Goal: Task Accomplishment & Management: Manage account settings

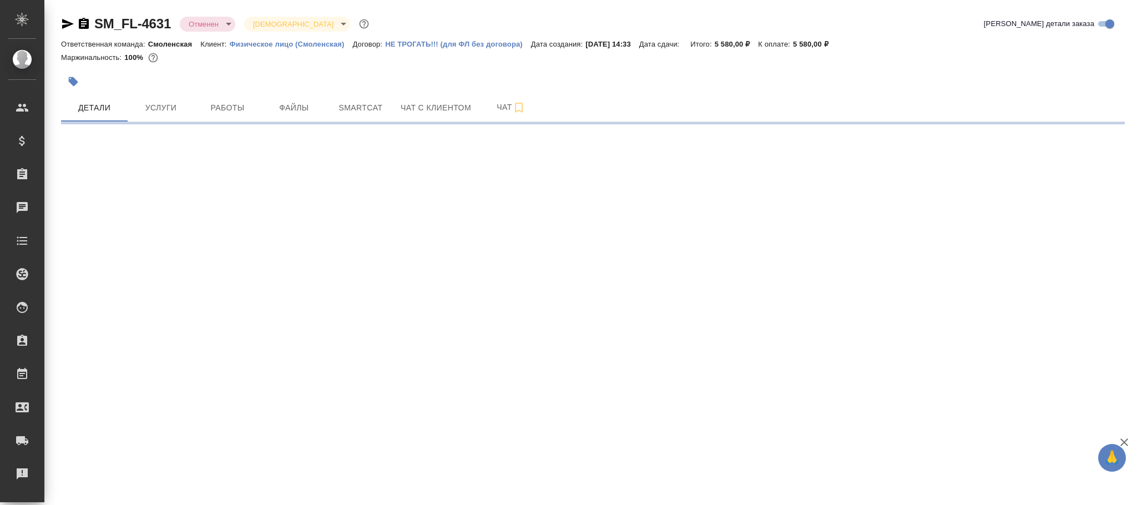
click at [219, 27] on body "🙏 .cls-1 fill:#fff; AWATERA Фокина Наталья n.fokina Клиенты Спецификации Заказы…" at bounding box center [568, 252] width 1137 height 505
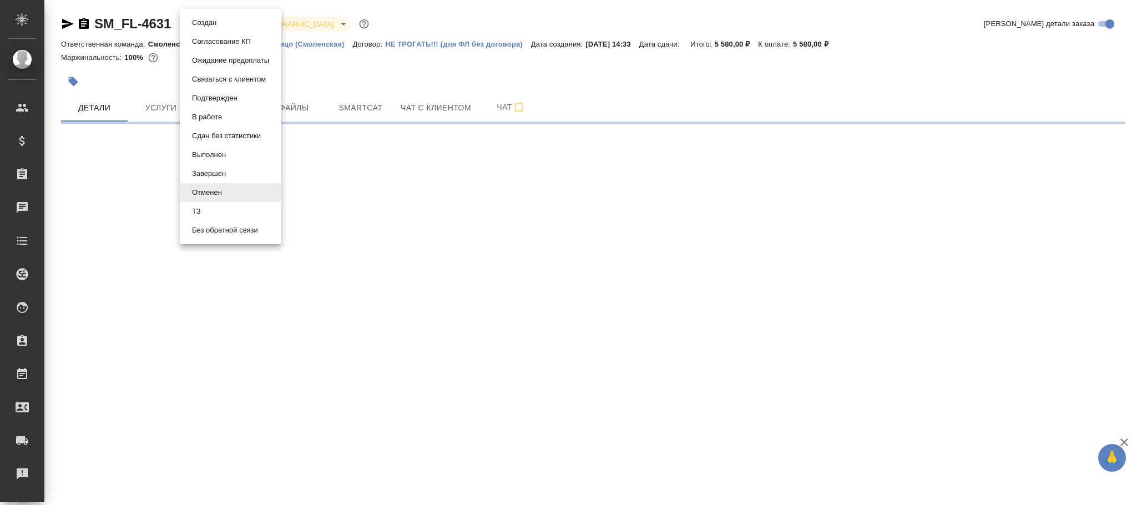
click at [200, 27] on button "Создан" at bounding box center [204, 23] width 31 height 12
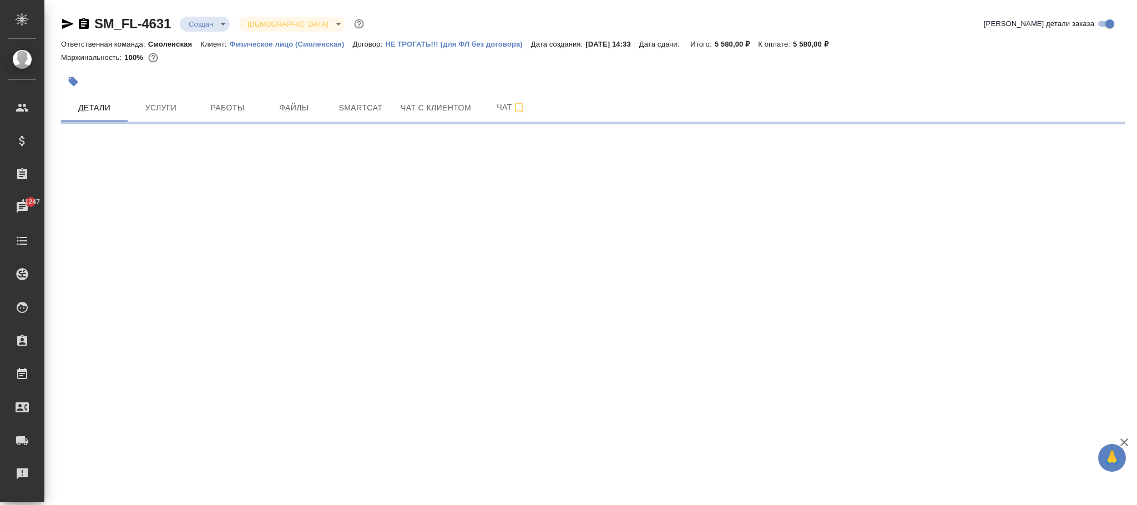
select select "RU"
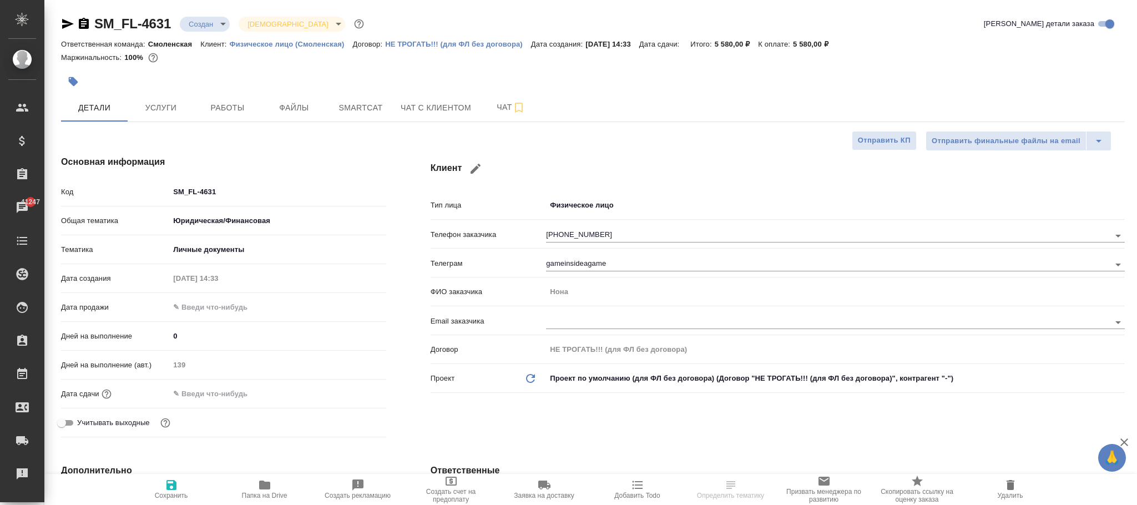
type textarea "x"
click at [166, 495] on span "Сохранить" at bounding box center [171, 496] width 33 height 8
type textarea "x"
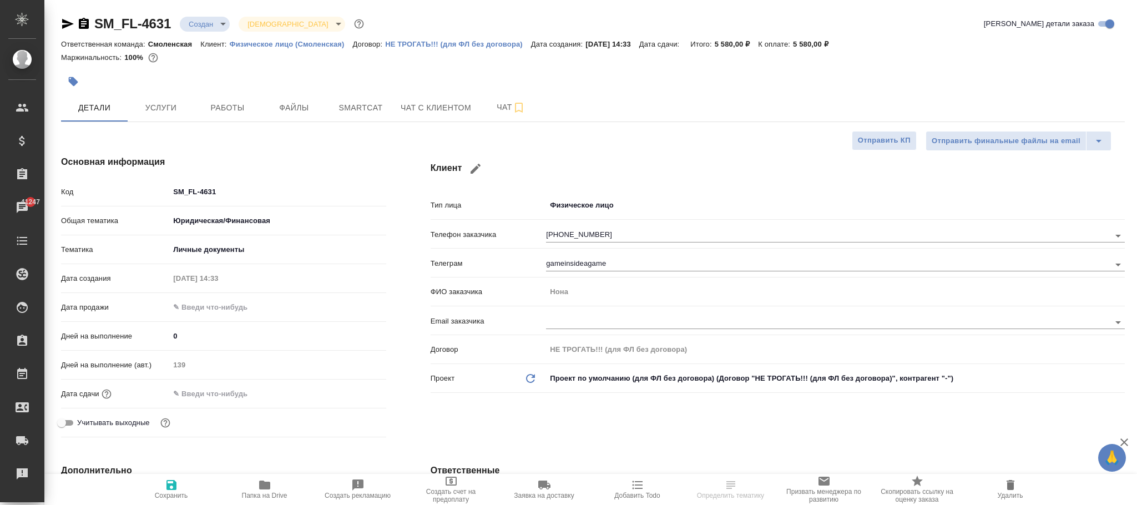
type textarea "x"
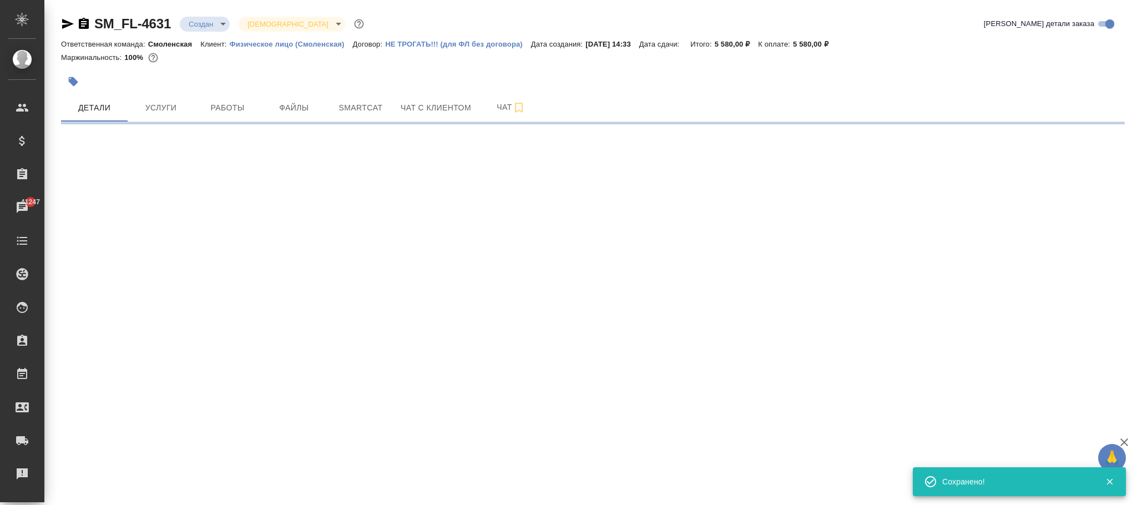
select select "RU"
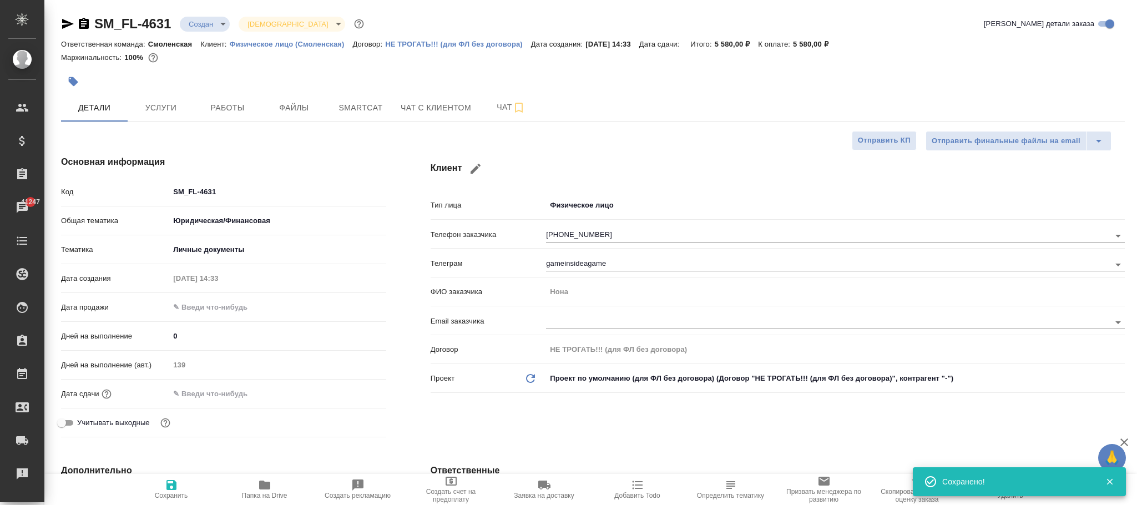
type textarea "x"
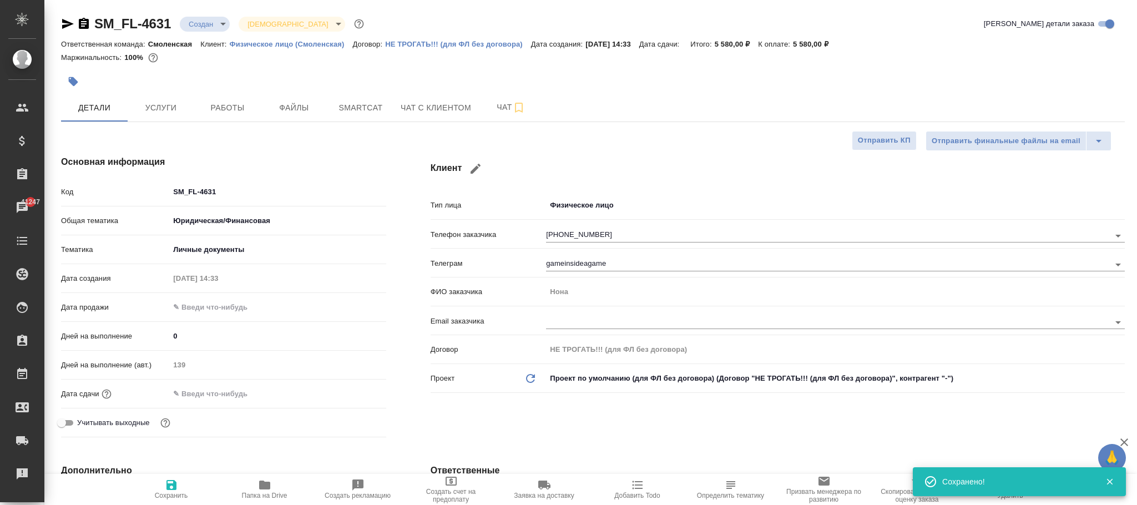
type textarea "x"
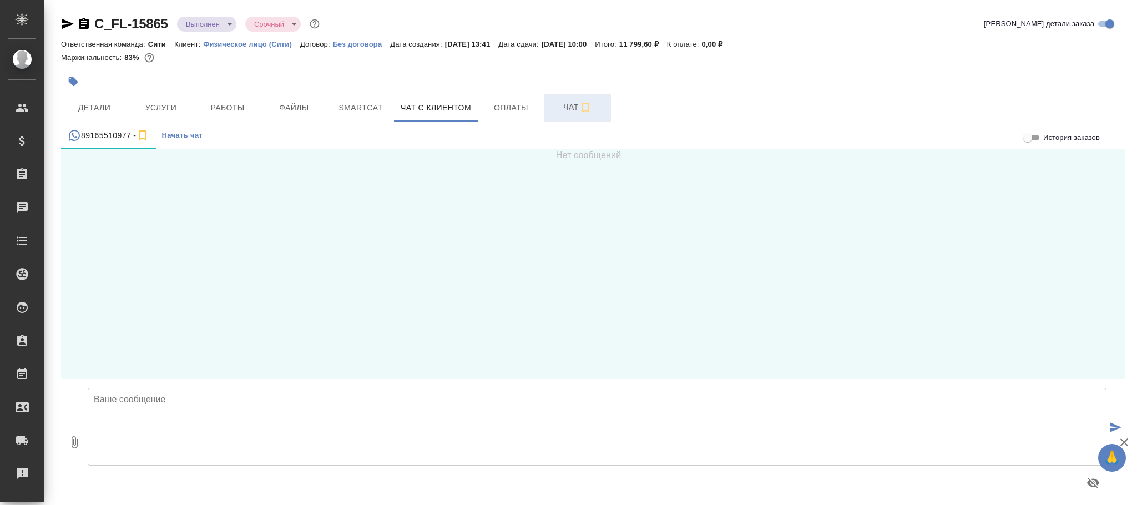
click at [571, 100] on span "Чат" at bounding box center [577, 107] width 53 height 14
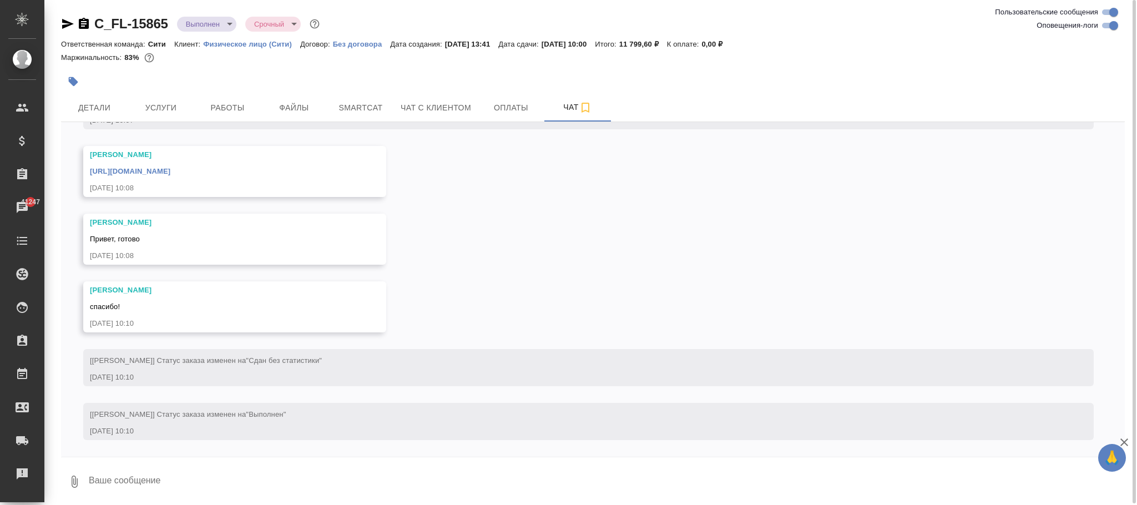
scroll to position [4971, 0]
click at [1105, 10] on input "Пользовательские сообщения" at bounding box center [1113, 12] width 40 height 13
checkbox input "false"
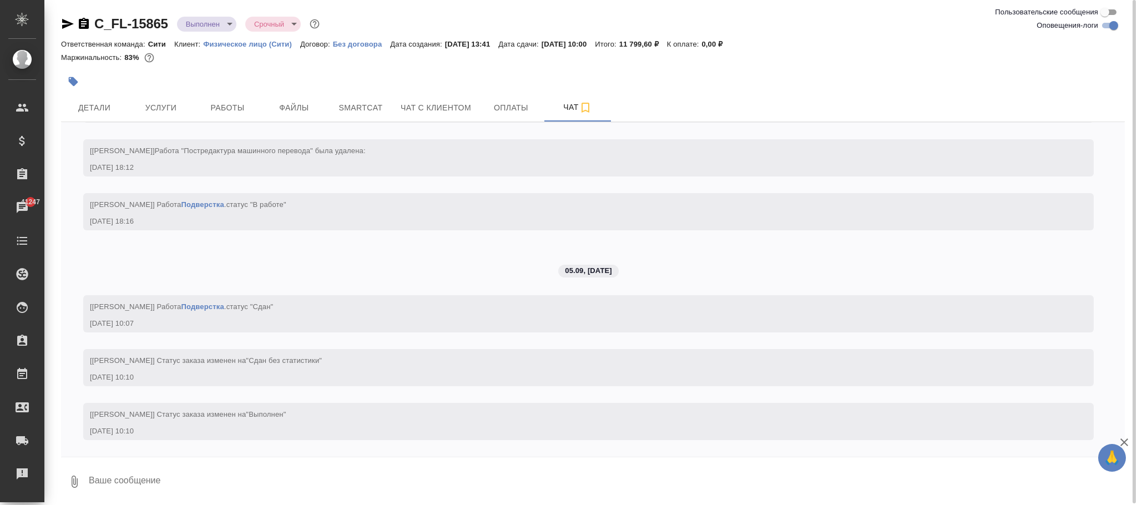
scroll to position [4143, 0]
click at [1106, 27] on input "Оповещения-логи" at bounding box center [1113, 25] width 40 height 13
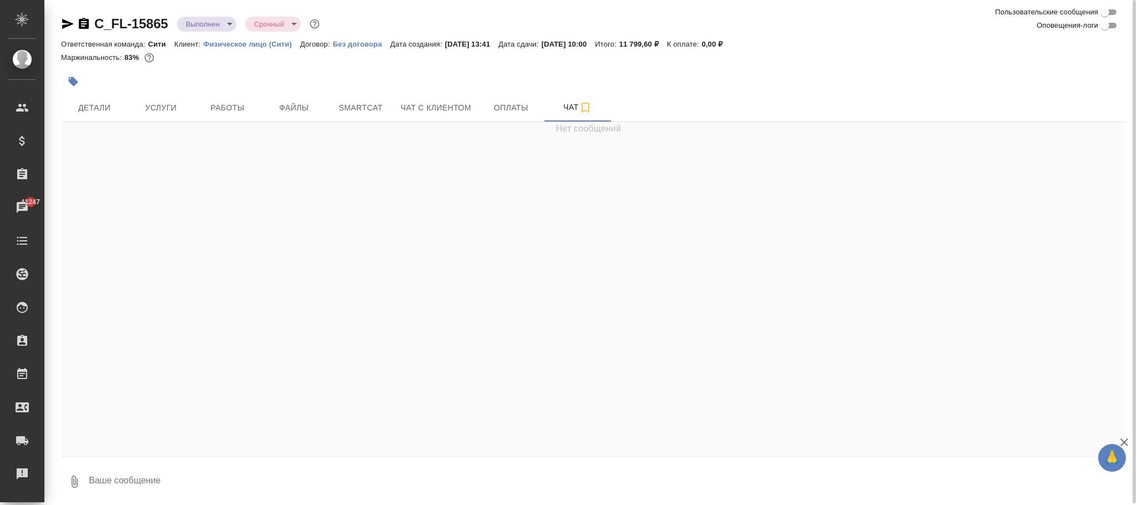
click at [1102, 22] on input "Оповещения-логи" at bounding box center [1105, 25] width 40 height 13
checkbox input "true"
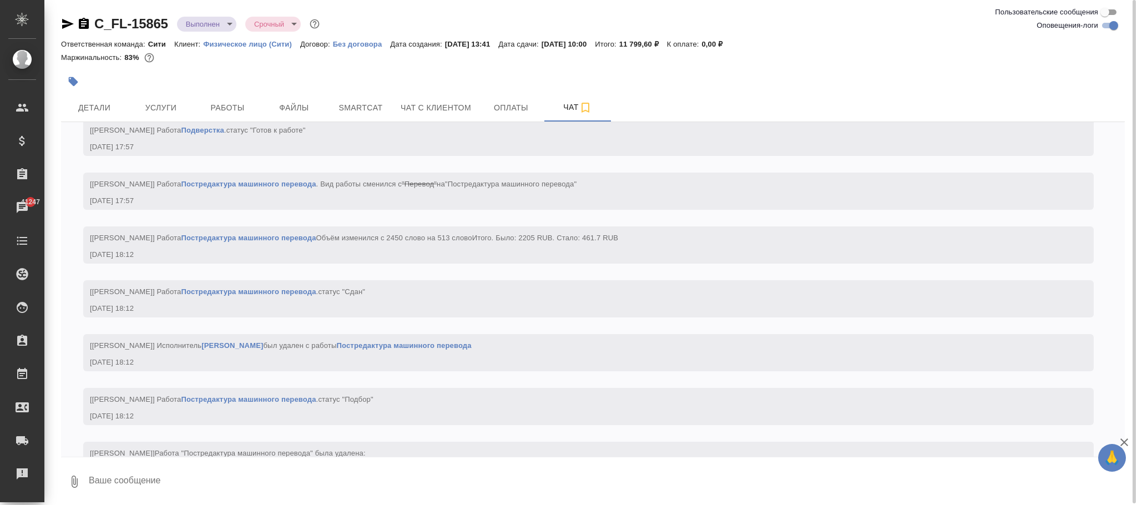
scroll to position [4143, 0]
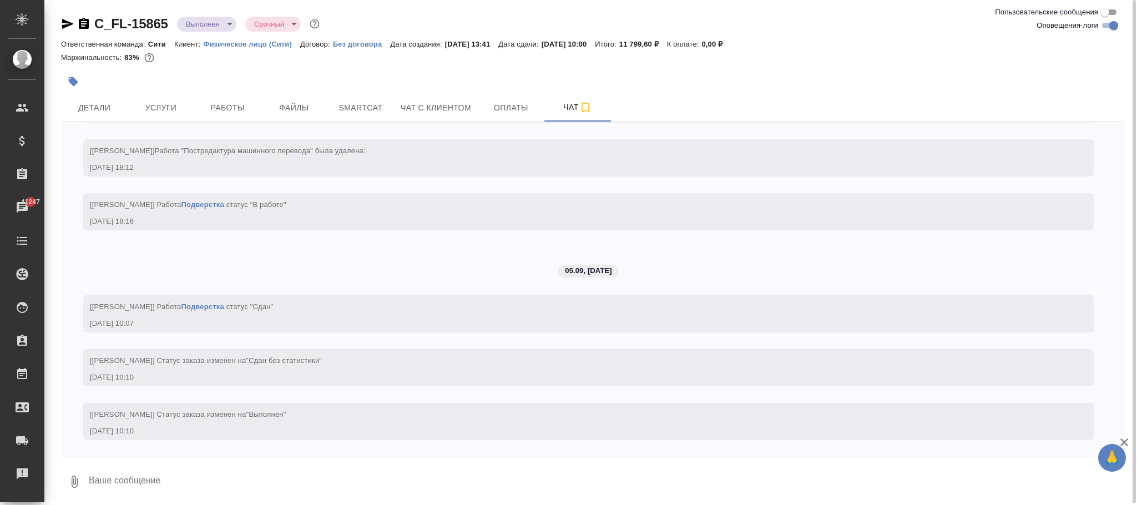
click at [1109, 12] on input "Пользовательские сообщения" at bounding box center [1105, 12] width 40 height 13
checkbox input "true"
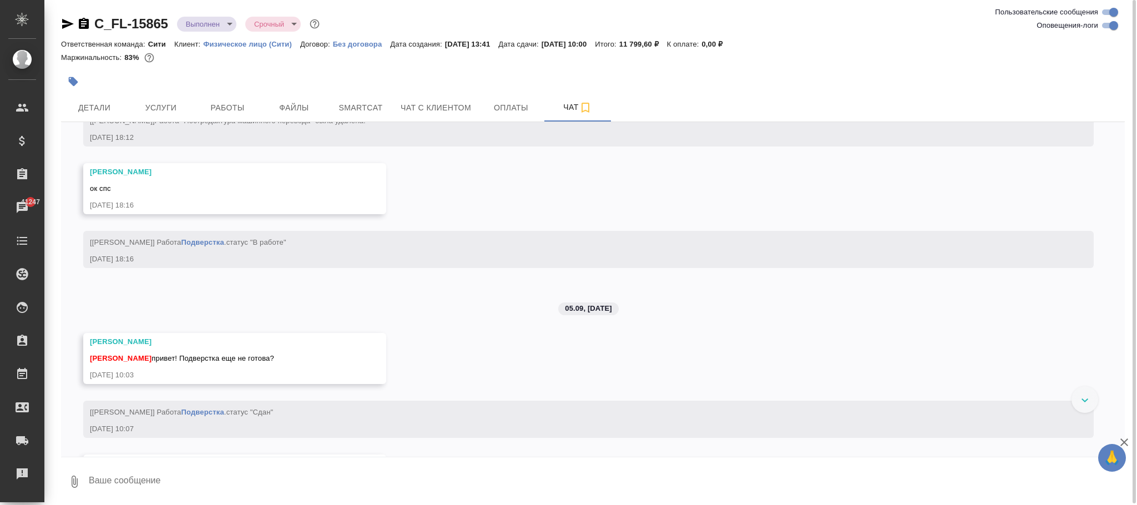
scroll to position [4389, 0]
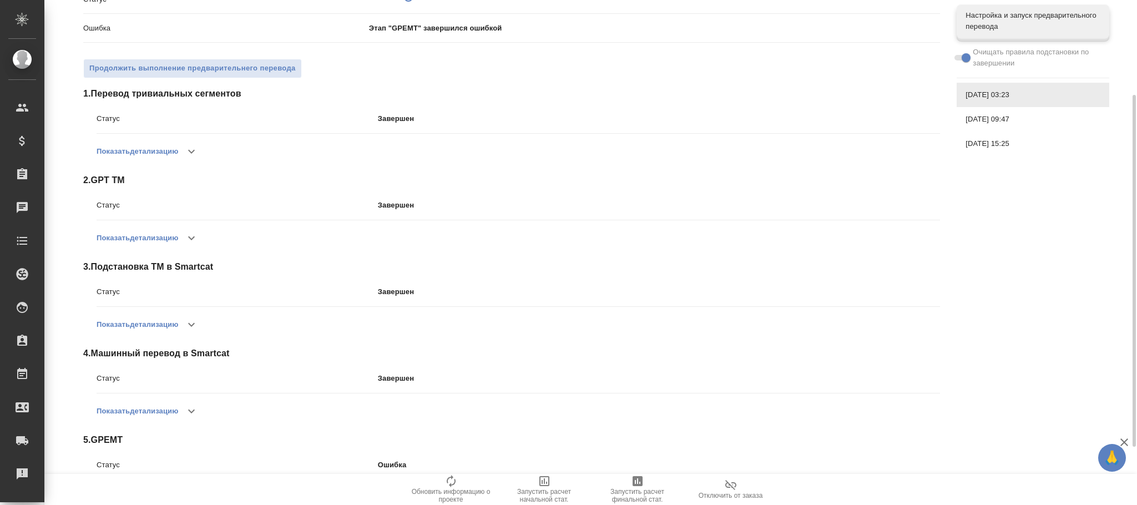
scroll to position [220, 0]
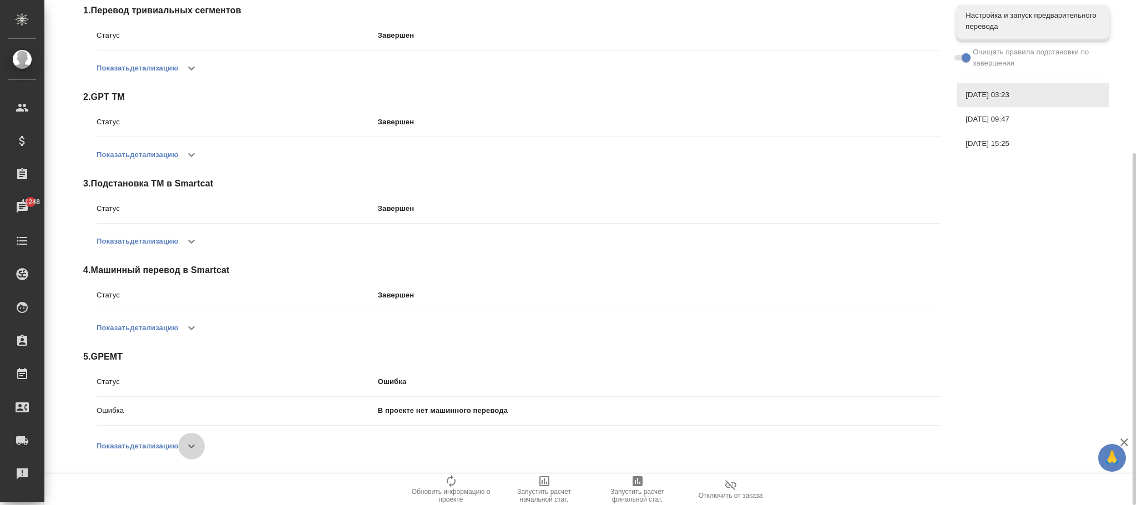
click at [195, 444] on icon "button" at bounding box center [191, 445] width 13 height 13
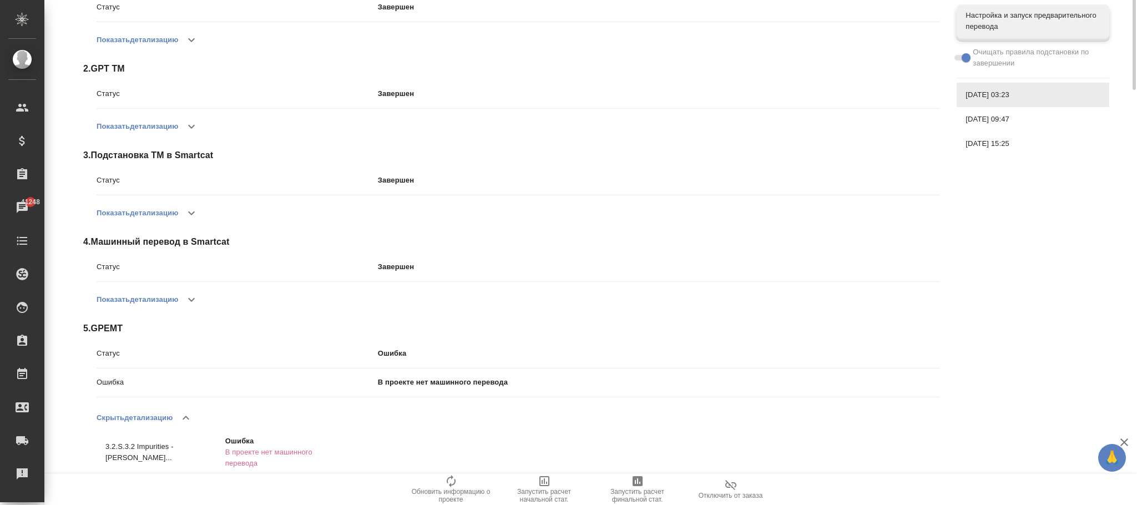
scroll to position [0, 0]
